Goal: Transaction & Acquisition: Book appointment/travel/reservation

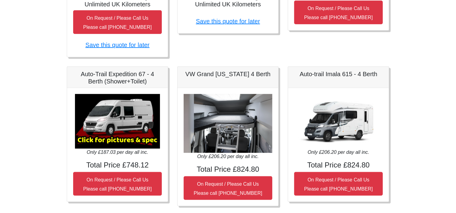
scroll to position [243, 0]
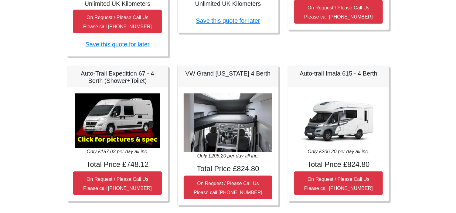
click at [137, 117] on img at bounding box center [117, 121] width 85 height 55
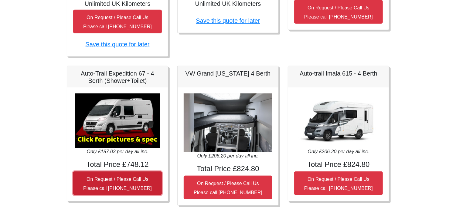
click at [107, 185] on small "On Request / Please Call Us Please call 0044 (0)131 322 6597" at bounding box center [117, 184] width 69 height 14
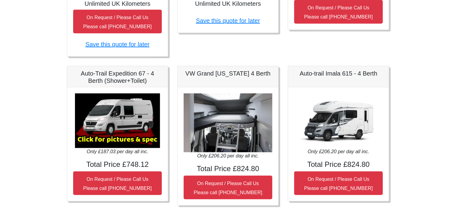
click at [123, 139] on img at bounding box center [117, 121] width 85 height 55
click at [117, 146] on img at bounding box center [117, 121] width 85 height 55
click at [114, 92] on div "Only £187.03 per day all inc. Total Price £748.12 On Request / Please Call Us P…" at bounding box center [117, 144] width 101 height 114
click at [124, 72] on h5 "Auto-Trail Expedition 67 - 4 Berth (Shower+Toilet)" at bounding box center [117, 77] width 89 height 15
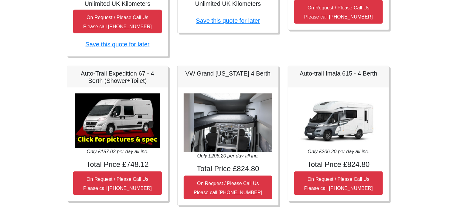
click at [108, 107] on img at bounding box center [117, 121] width 85 height 55
click at [109, 135] on img at bounding box center [117, 121] width 85 height 55
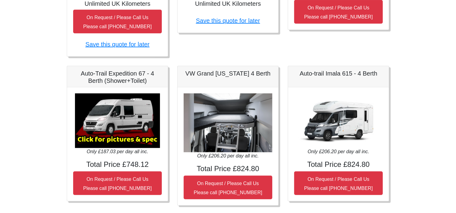
click at [109, 135] on img at bounding box center [117, 121] width 85 height 55
click at [120, 140] on img at bounding box center [117, 121] width 85 height 55
click at [211, 142] on img at bounding box center [228, 123] width 89 height 59
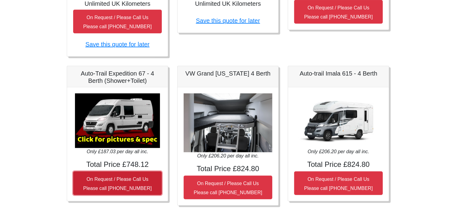
click at [114, 182] on button "On Request / Please Call Us Please call 0044 (0)131 322 6597" at bounding box center [117, 184] width 89 height 24
click at [111, 177] on small "On Request / Please Call Us Please call 0044 (0)131 322 6597" at bounding box center [117, 184] width 69 height 14
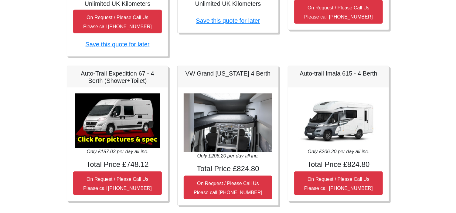
click at [30, 134] on body "CENTRAL RESERVATIONS FOR ALL ENQUIRIES [PHONE_NUMBER] Easicampers Booking : Sea…" at bounding box center [228, 65] width 456 height 617
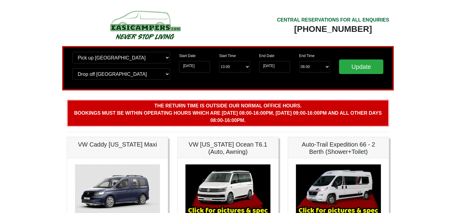
scroll to position [0, 0]
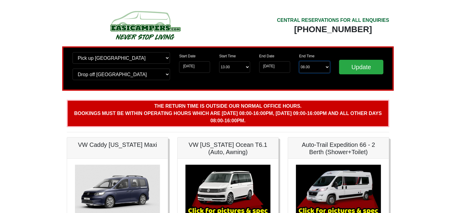
click at [318, 67] on select "End Time 08.00 -------- 08.00 am 09.00 am 10.00 am 11.00 am (Sunday Only)" at bounding box center [314, 67] width 31 height 12
select select "09.00"
click at [299, 61] on select "End Time 08.00 -------- 08.00 am 09.00 am 10.00 am 11.00 am (Sunday Only)" at bounding box center [314, 67] width 31 height 12
click at [357, 74] on input "Update" at bounding box center [361, 67] width 44 height 15
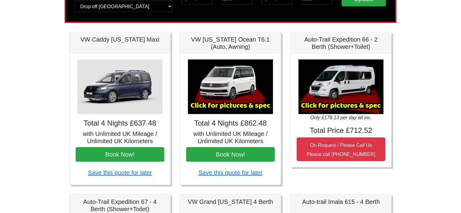
scroll to position [73, 0]
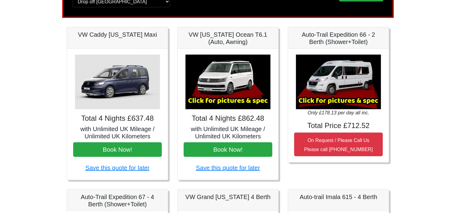
click at [225, 88] on img at bounding box center [228, 82] width 85 height 55
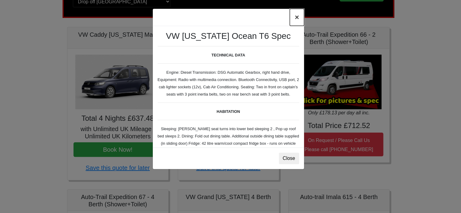
click at [297, 17] on button "×" at bounding box center [297, 17] width 14 height 17
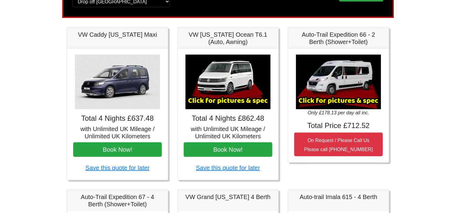
click at [242, 92] on img at bounding box center [228, 82] width 85 height 55
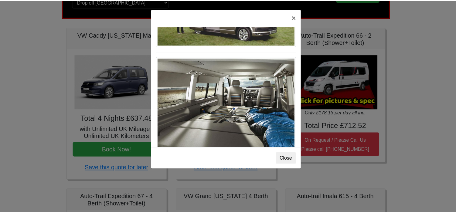
scroll to position [661, 0]
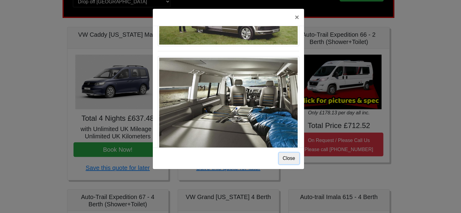
click at [290, 157] on button "Close" at bounding box center [289, 159] width 20 height 12
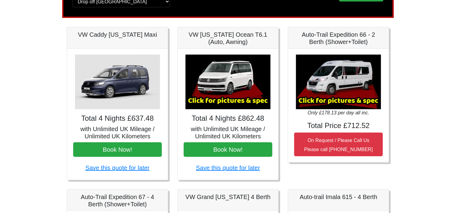
click at [138, 93] on img at bounding box center [117, 82] width 85 height 55
click at [135, 101] on img at bounding box center [117, 82] width 85 height 55
click at [110, 136] on h5 "with Unlimited UK Mileage / Unlimited UK Kilometers" at bounding box center [117, 132] width 89 height 15
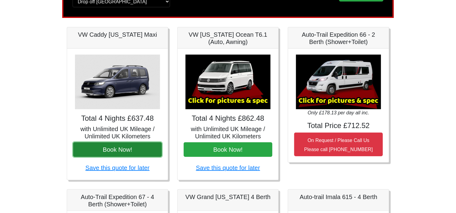
click at [100, 148] on button "Book Now!" at bounding box center [117, 149] width 89 height 15
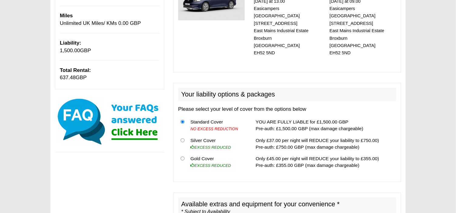
scroll to position [121, 0]
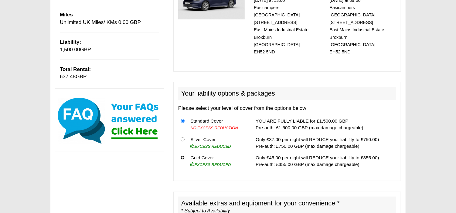
click at [181, 156] on input "radio" at bounding box center [183, 158] width 4 height 4
radio input "true"
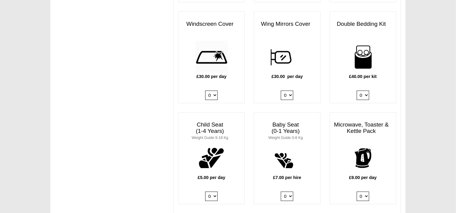
scroll to position [534, 0]
click at [365, 90] on select "0 1 2 3 4" at bounding box center [363, 94] width 12 height 9
select select "Double Bedding Kit x QTY 1 @ 40.00 GBP per kit."
click at [357, 90] on select "0 1 2 3 4" at bounding box center [363, 94] width 12 height 9
click at [136, 112] on div "IMPORTANT We advise hirers to purchase a full gas bottle now. Gas is needed for…" at bounding box center [227, 123] width 355 height 1224
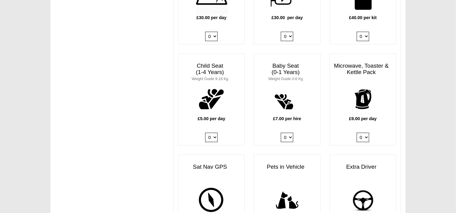
scroll to position [619, 0]
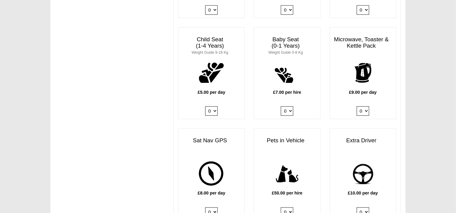
click at [364, 106] on select "0 1" at bounding box center [363, 110] width 12 height 9
select select "Kitchen Pack x QTY 1 @ 9.00 GBP per day."
click at [357, 106] on select "0 1" at bounding box center [363, 110] width 12 height 9
click at [133, 144] on div "IMPORTANT We advise hirers to purchase a full gas bottle now. Gas is needed for…" at bounding box center [227, 38] width 355 height 1224
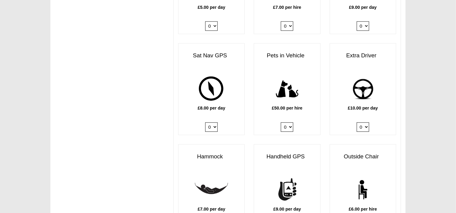
scroll to position [717, 0]
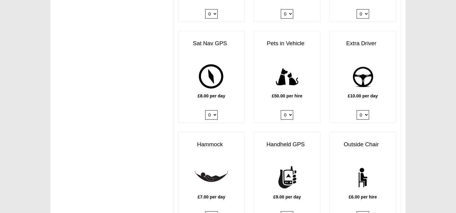
click at [366, 110] on select "0 1" at bounding box center [363, 114] width 12 height 9
select select "Extra Driver x QTY 1 @ 10.00 GBP per day."
click at [357, 110] on select "0 1" at bounding box center [363, 114] width 12 height 9
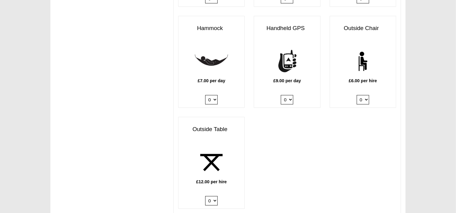
scroll to position [838, 0]
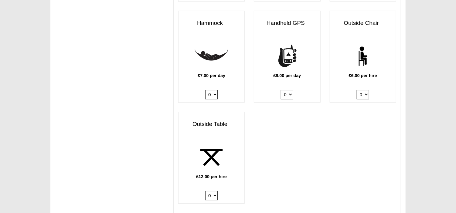
click at [366, 90] on select "0 1 2 3 4 5 6" at bounding box center [363, 94] width 12 height 9
select select "Outside Chair x QTY 2 @ 6.00 GBP per hire."
click at [357, 90] on select "0 1 2 3 4 5 6" at bounding box center [363, 94] width 12 height 9
click at [215, 191] on select "0 1 2" at bounding box center [211, 195] width 12 height 9
select select "Outside Table x QTY 1 @ 12.00 GBP per hire."
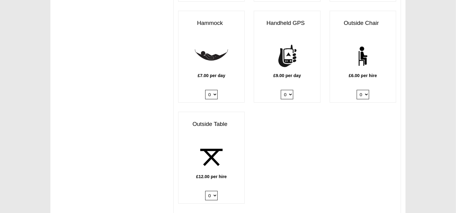
click at [205, 191] on select "0 1 2" at bounding box center [211, 195] width 12 height 9
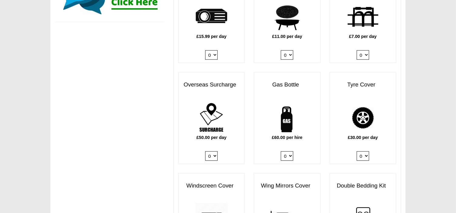
scroll to position [186, 0]
